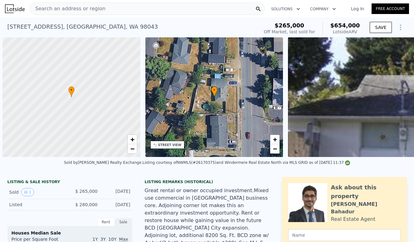
scroll to position [0, 594]
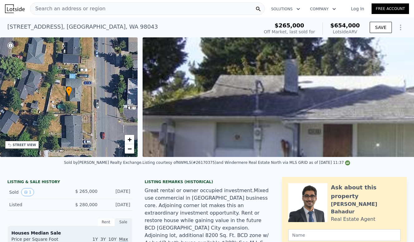
click at [109, 11] on div "Search an address or region" at bounding box center [147, 8] width 235 height 12
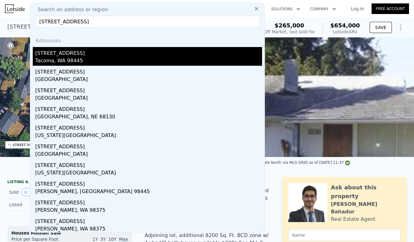
type input "[STREET_ADDRESS]"
click at [87, 51] on div "[STREET_ADDRESS]" at bounding box center [148, 52] width 227 height 10
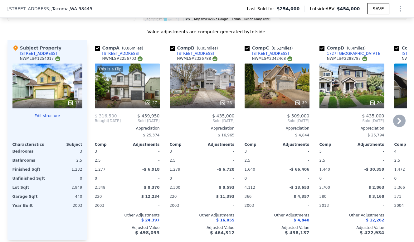
scroll to position [645, 0]
click at [199, 80] on div "23" at bounding box center [202, 85] width 65 height 45
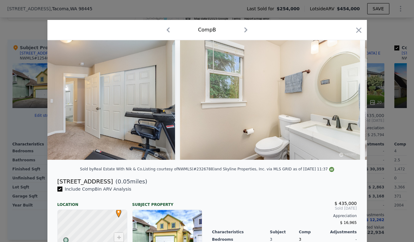
scroll to position [0, 3276]
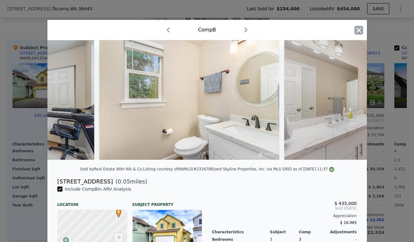
click at [357, 28] on icon "button" at bounding box center [358, 29] width 5 height 5
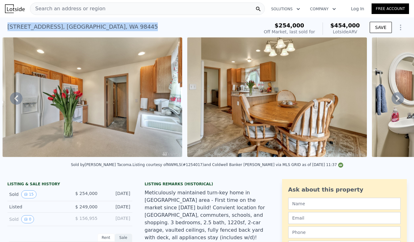
drag, startPoint x: 8, startPoint y: 27, endPoint x: 142, endPoint y: 33, distance: 133.7
click at [142, 33] on div "[STREET_ADDRESS] Sold [DATE] for $254k (~ARV $454k )" at bounding box center [131, 28] width 249 height 17
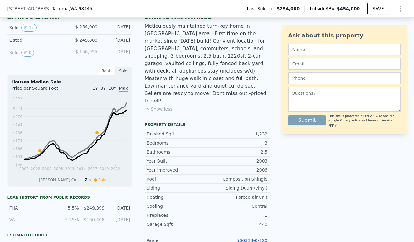
scroll to position [201, 0]
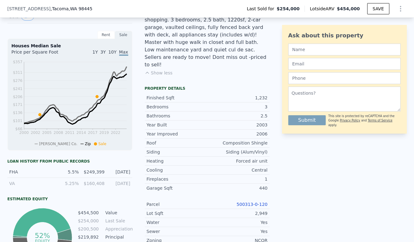
click at [256, 202] on link "500313-0-120" at bounding box center [252, 204] width 31 height 5
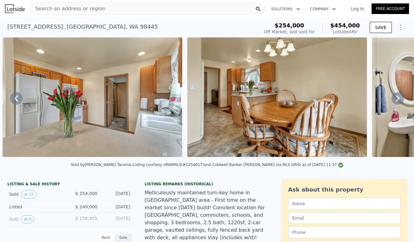
scroll to position [0, 0]
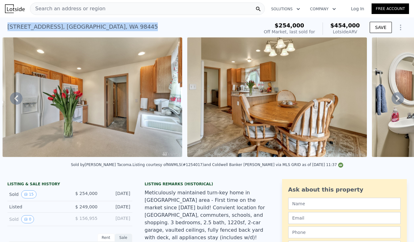
drag, startPoint x: 8, startPoint y: 25, endPoint x: 139, endPoint y: 26, distance: 130.1
click at [139, 26] on div "[STREET_ADDRESS] Sold [DATE] for $254k (~ARV $454k )" at bounding box center [131, 28] width 249 height 17
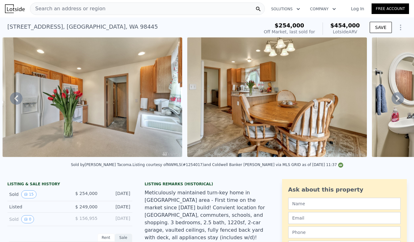
click at [182, 25] on div "[STREET_ADDRESS] Sold [DATE] for $254k (~ARV $454k )" at bounding box center [131, 28] width 249 height 17
drag, startPoint x: 148, startPoint y: 23, endPoint x: 42, endPoint y: 20, distance: 106.5
click at [42, 21] on div "[STREET_ADDRESS] Sold [DATE] for $254k (~ARV $454k )" at bounding box center [131, 28] width 249 height 17
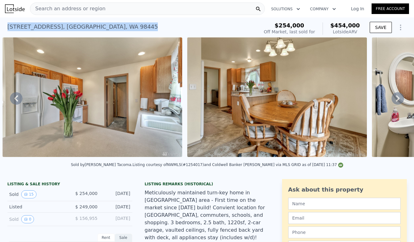
copy div "[STREET_ADDRESS] Sold [DATE] for $254k (~ARV $454k )"
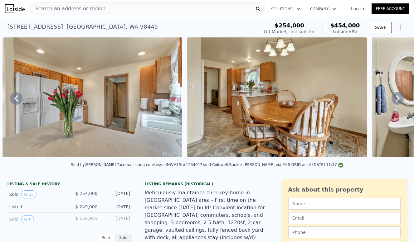
drag, startPoint x: 105, startPoint y: 27, endPoint x: 306, endPoint y: 13, distance: 201.1
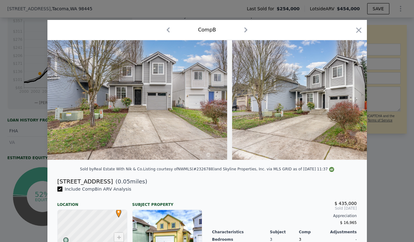
scroll to position [2, 0]
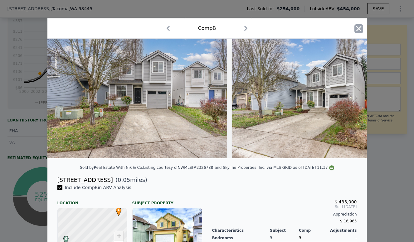
click at [361, 31] on icon "button" at bounding box center [358, 28] width 5 height 5
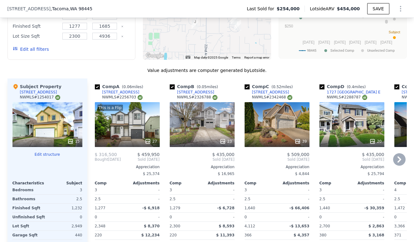
scroll to position [582, 0]
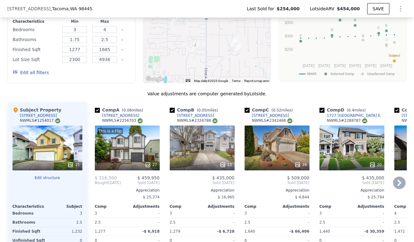
click at [140, 153] on div "This is a Flip 27" at bounding box center [127, 148] width 65 height 45
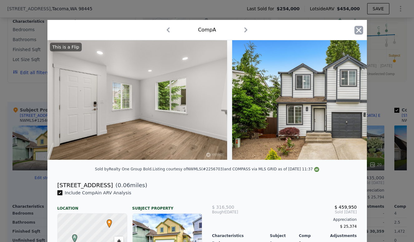
click at [358, 29] on icon "button" at bounding box center [358, 29] width 5 height 5
